Goal: Find specific page/section: Find specific page/section

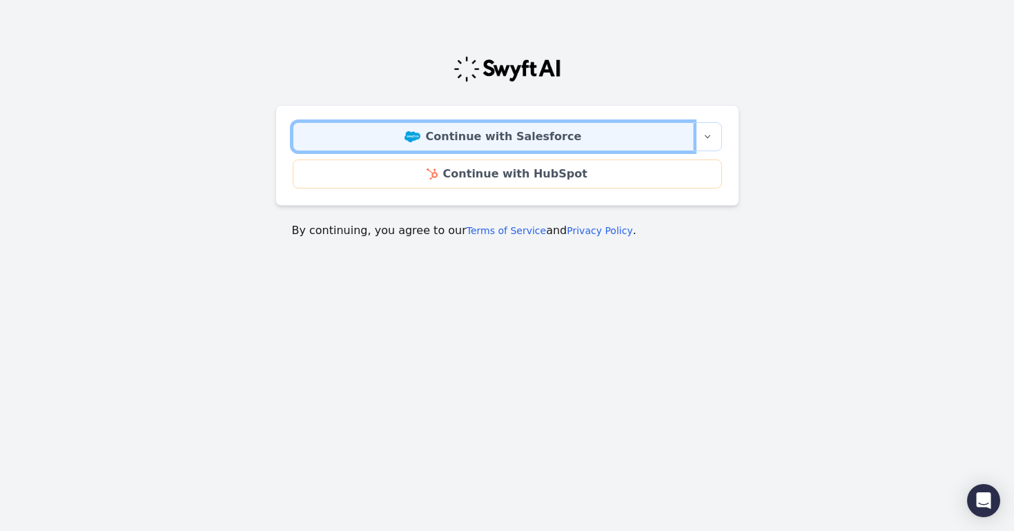
click at [535, 139] on link "Continue with Salesforce" at bounding box center [493, 136] width 401 height 29
click at [460, 141] on link "Continue with Salesforce" at bounding box center [493, 136] width 401 height 29
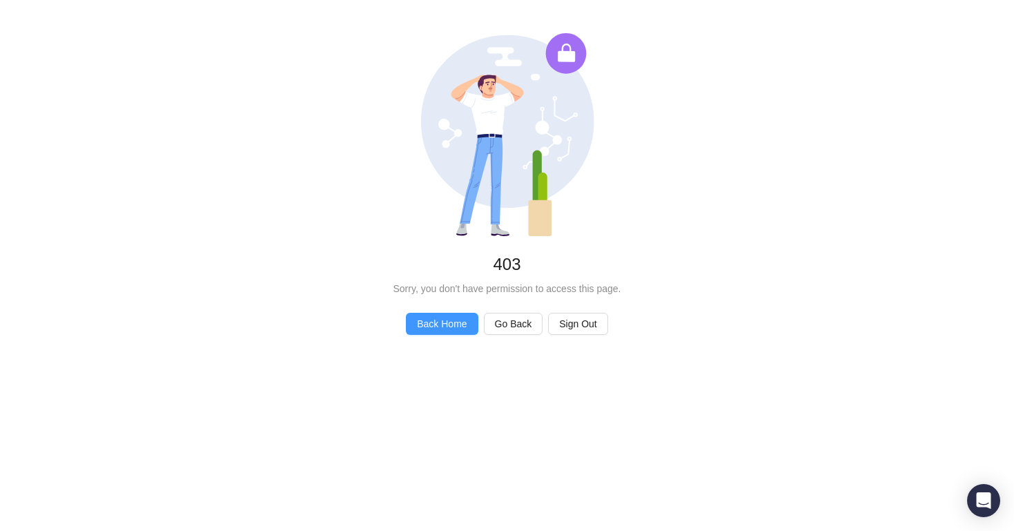
click at [435, 329] on span "Back Home" at bounding box center [442, 323] width 50 height 15
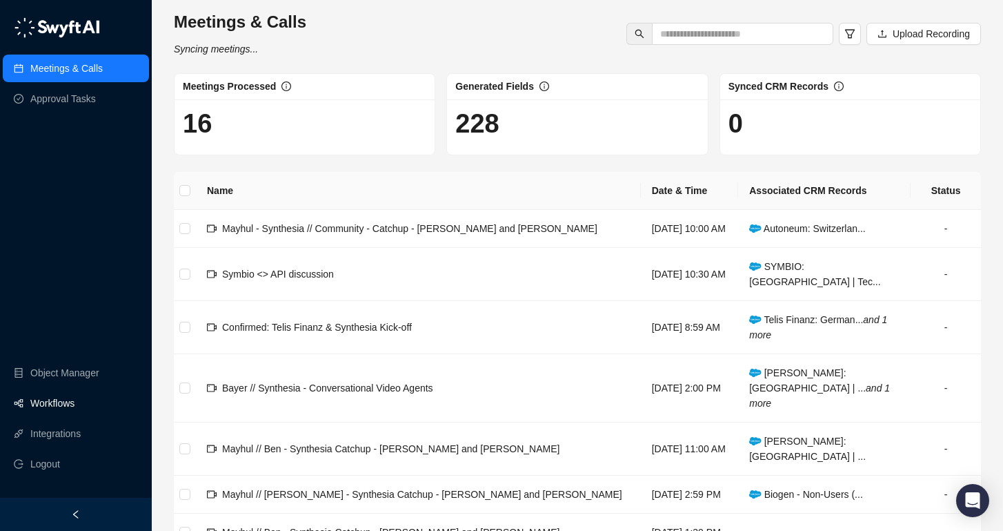
click at [75, 404] on link "Workflows" at bounding box center [52, 403] width 44 height 28
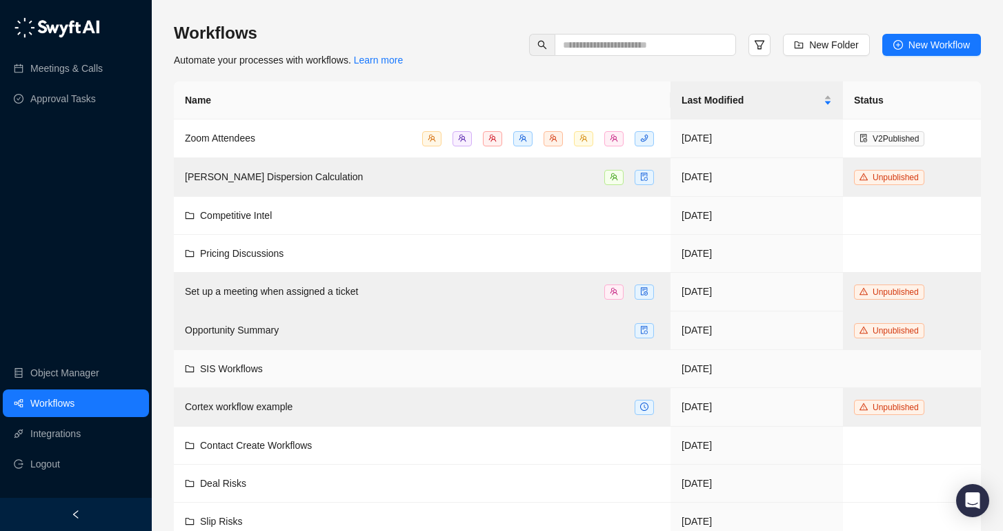
click at [255, 366] on span "SIS Workflows" at bounding box center [231, 368] width 63 height 11
